Goal: Transaction & Acquisition: Subscribe to service/newsletter

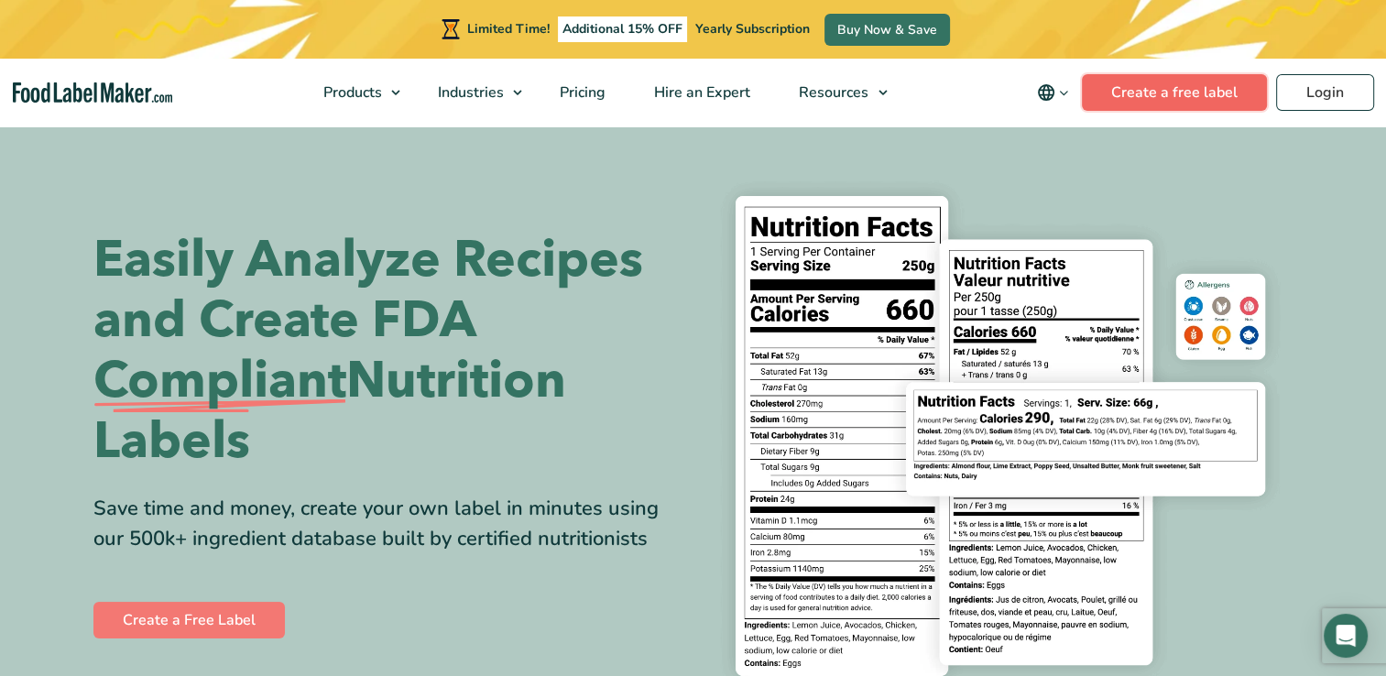
click at [1209, 90] on link "Create a free label" at bounding box center [1174, 92] width 185 height 37
